Goal: Information Seeking & Learning: Check status

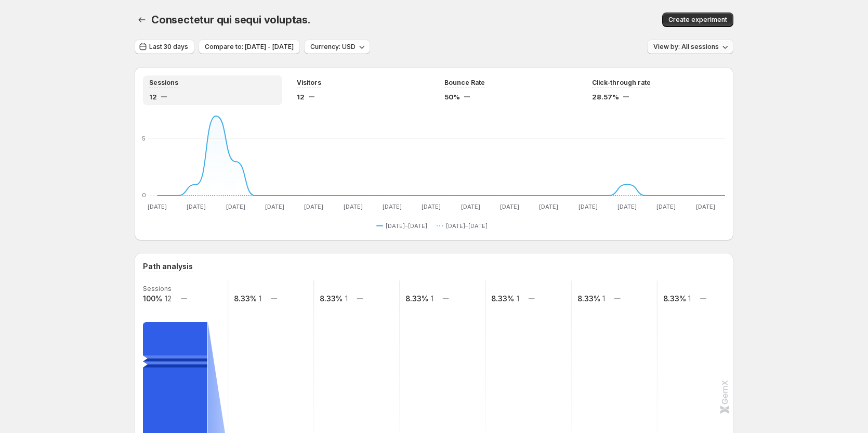
click at [687, 47] on span "View by: All sessions" at bounding box center [687, 47] width 66 height 8
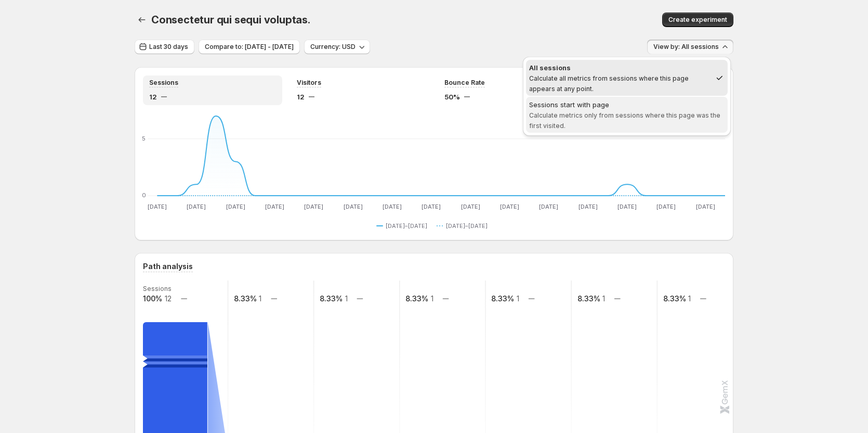
click at [649, 105] on div "Sessions start with page" at bounding box center [626, 104] width 195 height 10
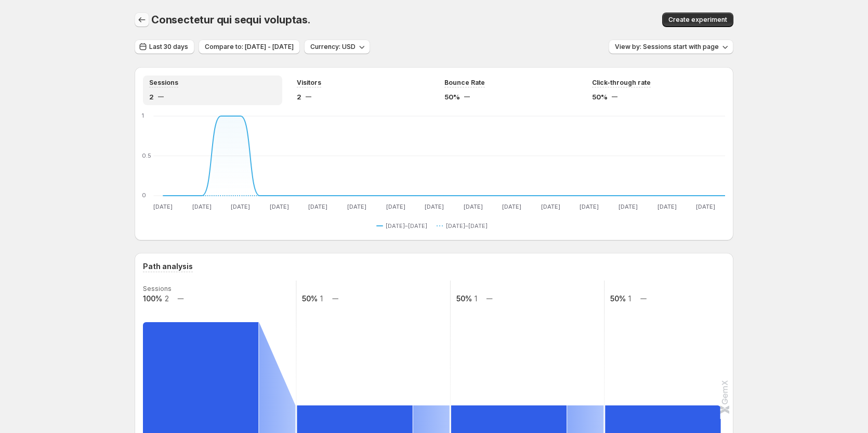
click at [147, 21] on icon "button" at bounding box center [142, 20] width 10 height 10
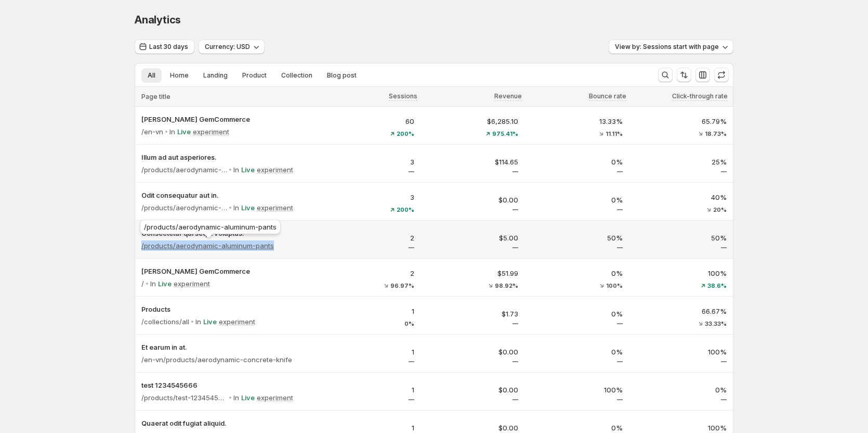
copy p "/products/aerodynamic-aluminum-pants"
drag, startPoint x: 284, startPoint y: 246, endPoint x: 145, endPoint y: 243, distance: 139.4
click at [145, 243] on div "/products/aerodynamic-aluminum-pants" at bounding box center [225, 245] width 168 height 15
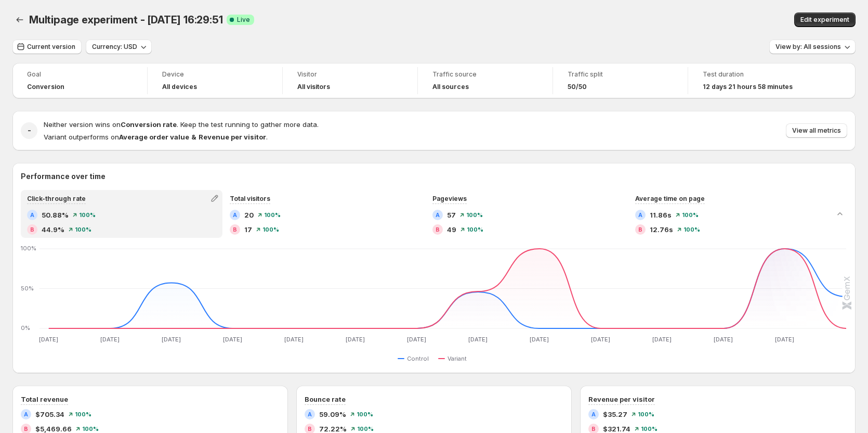
click at [23, 17] on icon "Back" at bounding box center [20, 20] width 10 height 10
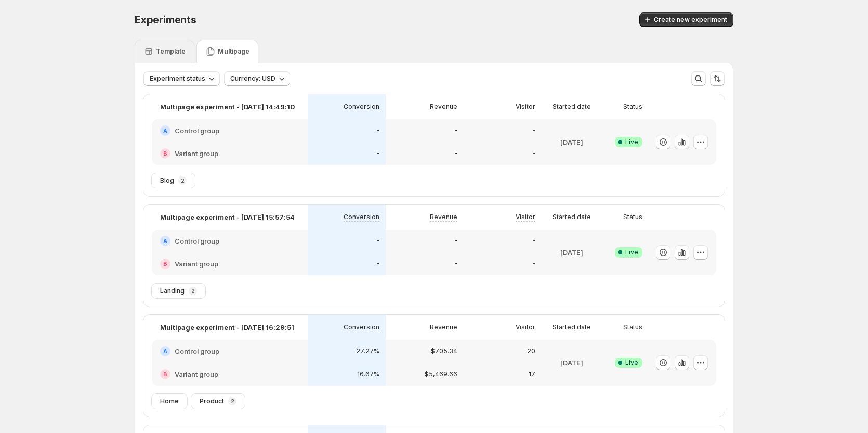
click at [165, 47] on p "Template" at bounding box center [171, 51] width 30 height 8
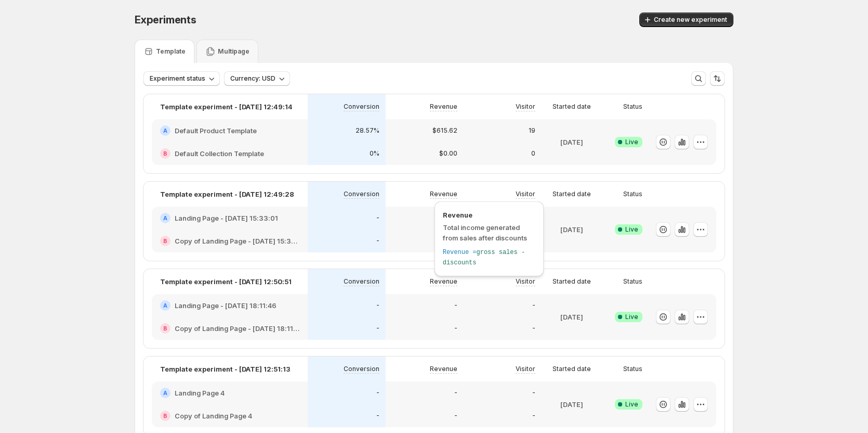
scroll to position [52, 0]
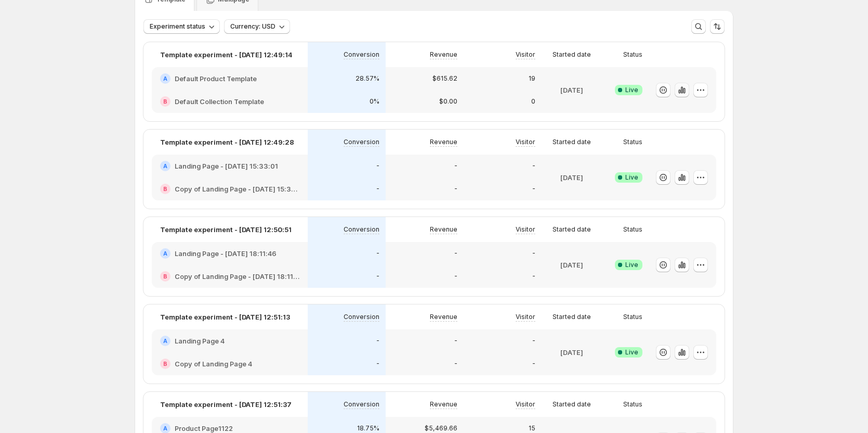
click at [682, 87] on icon "button" at bounding box center [682, 90] width 10 height 10
